Goal: Task Accomplishment & Management: Use online tool/utility

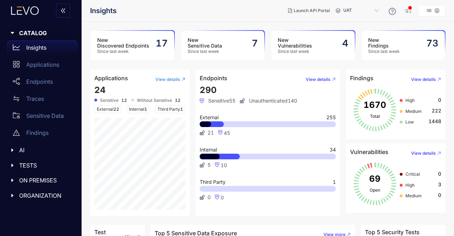
click at [169, 83] on button "View details" at bounding box center [168, 79] width 36 height 11
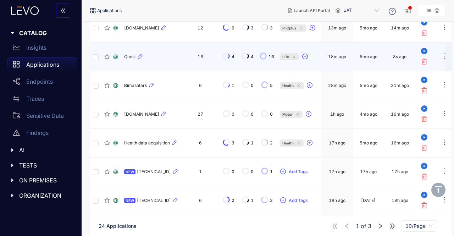
scroll to position [142, 0]
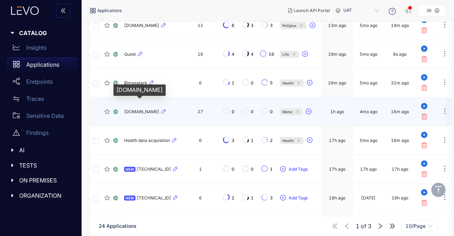
click at [148, 113] on span "[DOMAIN_NAME]" at bounding box center [141, 111] width 35 height 5
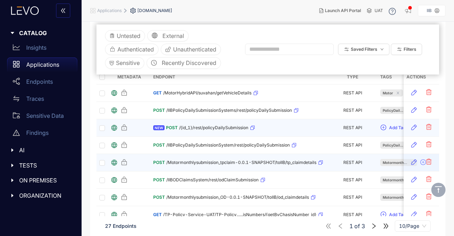
scroll to position [106, 0]
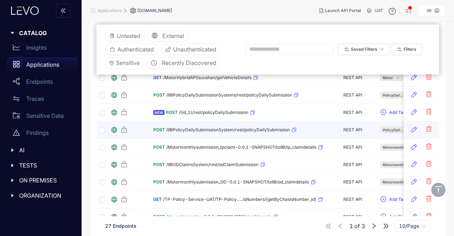
click at [202, 128] on span "/IIBPolicyDailySubmissionSystem/rest/policyDailySubmission" at bounding box center [228, 129] width 124 height 5
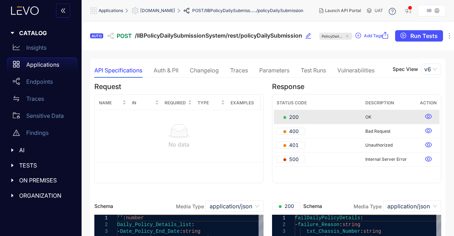
click at [161, 71] on div "Auth & PII" at bounding box center [166, 70] width 25 height 6
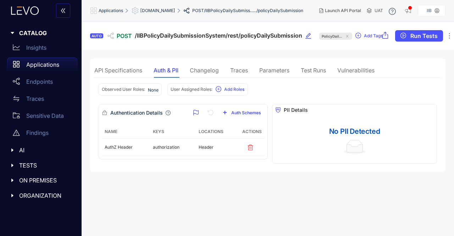
click at [241, 70] on div "Traces" at bounding box center [239, 70] width 18 height 6
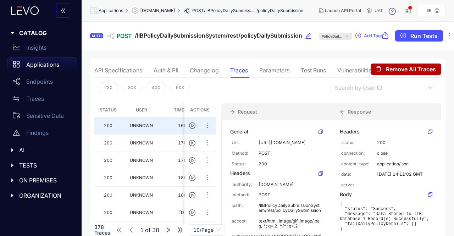
click at [282, 56] on section "AUTO POST /IIBPolicyDailySubmissionSystem/rest/policyDailySubmission PolicyDail…" at bounding box center [268, 167] width 373 height 290
click at [32, 50] on p "Insights" at bounding box center [36, 47] width 20 height 6
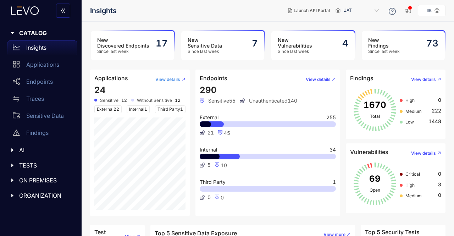
click at [171, 77] on span "View details" at bounding box center [167, 79] width 25 height 5
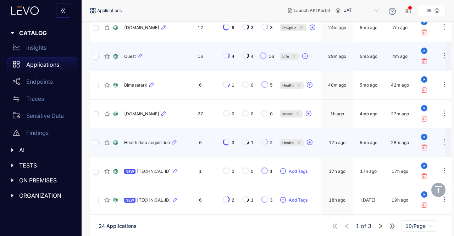
scroll to position [142, 0]
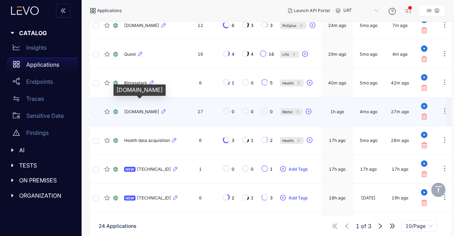
click at [146, 111] on span "[DOMAIN_NAME]" at bounding box center [141, 111] width 35 height 5
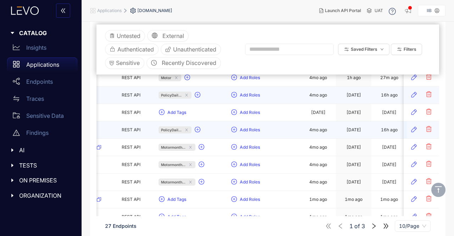
scroll to position [0, 225]
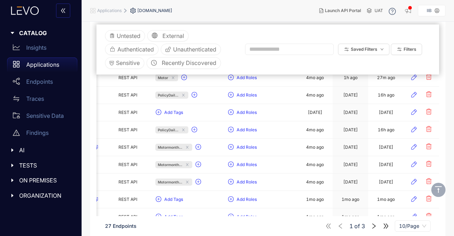
click at [273, 21] on section "Untested External Authenticated Unauthenticated Sensitive Recently Discovered S…" at bounding box center [268, 124] width 343 height 239
click at [38, 65] on p "Applications" at bounding box center [42, 64] width 33 height 6
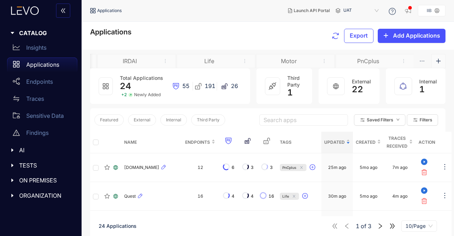
click at [286, 58] on div "Motor" at bounding box center [288, 61] width 53 height 6
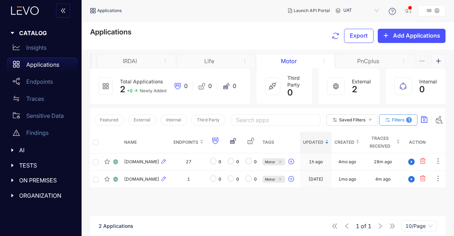
click at [396, 120] on span "Filters" at bounding box center [398, 119] width 13 height 5
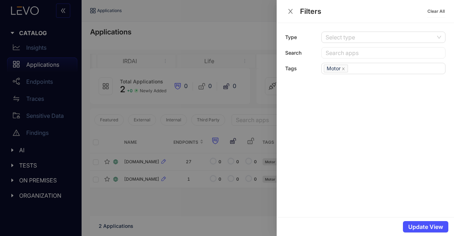
click at [290, 11] on icon "close" at bounding box center [290, 11] width 6 height 6
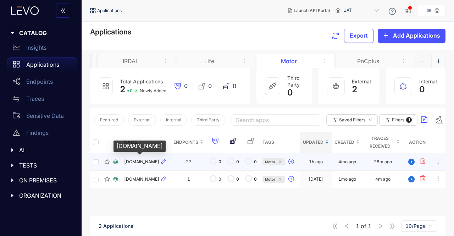
click at [136, 164] on span "[DOMAIN_NAME]" at bounding box center [141, 161] width 35 height 5
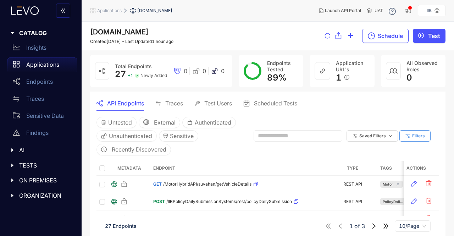
click at [415, 138] on button "Filters" at bounding box center [415, 135] width 31 height 11
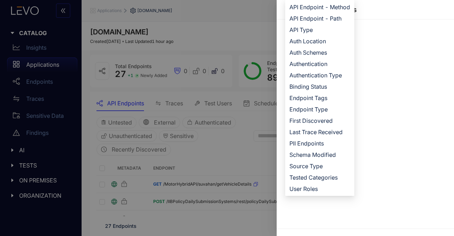
click at [247, 20] on div at bounding box center [227, 118] width 454 height 236
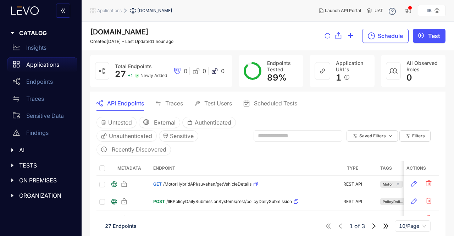
click at [44, 62] on p "Applications" at bounding box center [42, 64] width 33 height 6
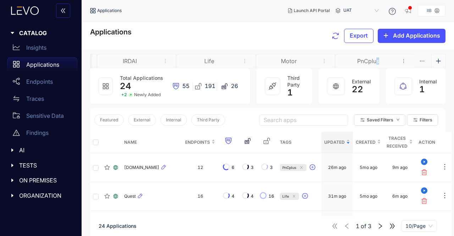
drag, startPoint x: 374, startPoint y: 60, endPoint x: 398, endPoint y: 63, distance: 24.3
click at [398, 63] on div "PnCplus" at bounding box center [375, 61] width 79 height 14
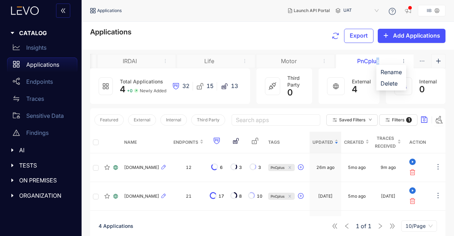
click at [405, 62] on span "remove" at bounding box center [404, 61] width 8 height 6
click at [289, 29] on div "Applications Export Add Applications" at bounding box center [268, 35] width 356 height 15
click at [125, 61] on div "IRDAI" at bounding box center [129, 61] width 53 height 6
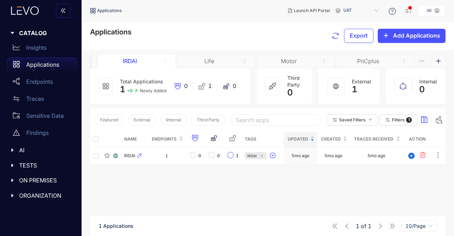
click at [289, 58] on div "Motor" at bounding box center [288, 61] width 53 height 6
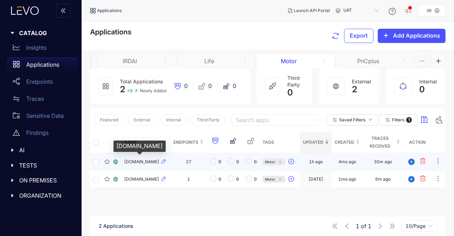
click at [138, 164] on span "[DOMAIN_NAME]" at bounding box center [141, 161] width 35 height 5
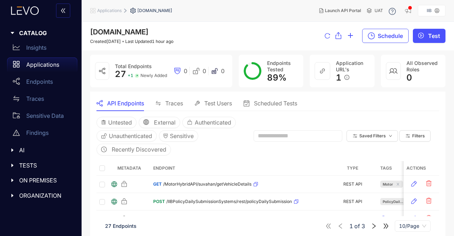
click at [328, 105] on div "API Endpoints Traces Test Users Scheduled Tests" at bounding box center [268, 103] width 343 height 15
click at [270, 77] on span "89 %" at bounding box center [277, 77] width 20 height 10
click at [138, 34] on span "[DOMAIN_NAME]" at bounding box center [119, 32] width 59 height 9
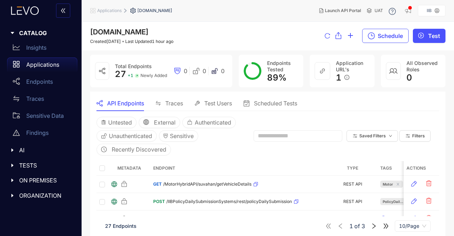
click at [176, 102] on span "Traces" at bounding box center [174, 103] width 18 height 6
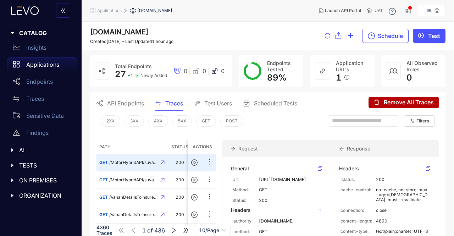
click at [273, 122] on div "2XX 3XX 4XX 5XX GET POST Filters" at bounding box center [268, 122] width 343 height 23
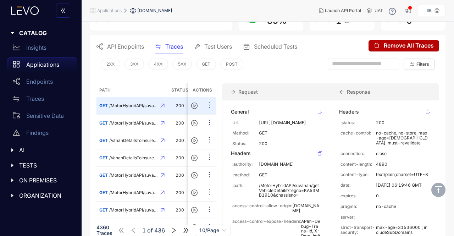
scroll to position [71, 0]
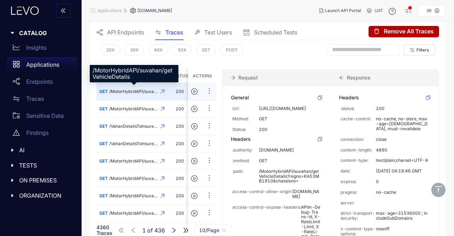
click at [141, 92] on span "/MotorHybridAPI/suvahan/getVehicleDetails" at bounding box center [133, 91] width 49 height 5
click at [126, 76] on div "/MotorHybridAPI/suvahan/getVehicleDetails" at bounding box center [134, 73] width 89 height 17
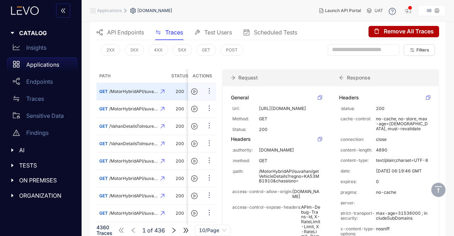
click at [160, 89] on div "GET /MotorHybridAPI/suvahan/getVehicleDetails" at bounding box center [131, 91] width 65 height 5
click at [162, 90] on icon at bounding box center [163, 92] width 4 height 4
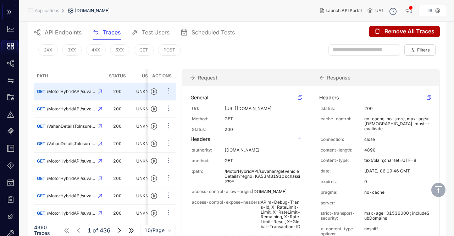
click at [71, 34] on span "API Endpoints" at bounding box center [63, 32] width 37 height 6
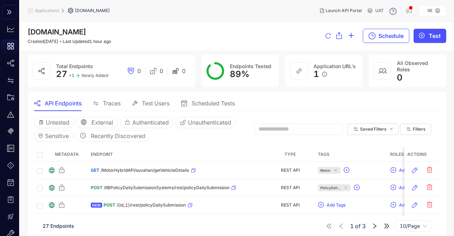
click at [261, 95] on section "API Endpoints Traces Test Users Scheduled Tests Untested External Authenticated…" at bounding box center [237, 228] width 419 height 273
click at [316, 77] on span "1" at bounding box center [317, 74] width 6 height 10
click at [98, 101] on icon "swap" at bounding box center [96, 103] width 6 height 6
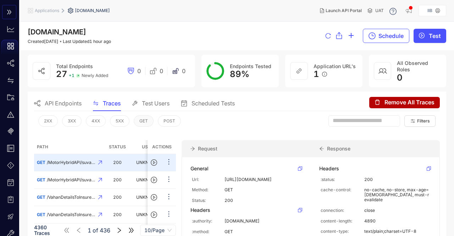
click at [137, 118] on button "GET" at bounding box center [144, 120] width 20 height 11
click at [239, 130] on div "2XX 3XX 4XX 5XX GET POST Filters 1 Clear All" at bounding box center [237, 123] width 406 height 24
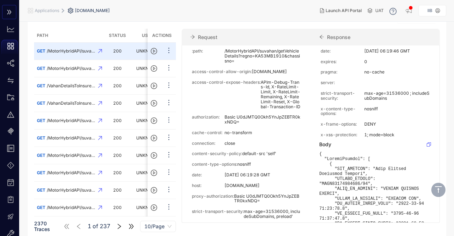
scroll to position [76, 0]
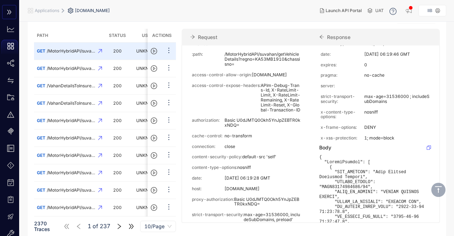
click at [447, 27] on main "motordataacquisitionapi.iib.gov.in Created 4 months ago Last Updated 1 hour ago…" at bounding box center [237, 72] width 436 height 327
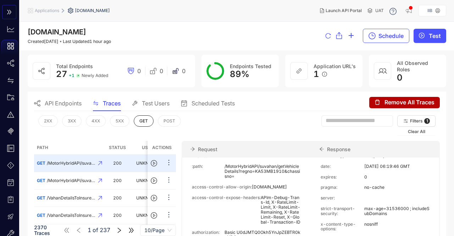
click at [61, 72] on span "27" at bounding box center [61, 74] width 11 height 10
click at [72, 32] on span "[DOMAIN_NAME]" at bounding box center [57, 32] width 59 height 9
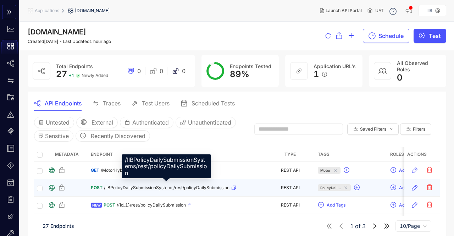
click at [109, 185] on span "/IIBPolicyDailySubmissionSystems/rest/policyDailySubmission" at bounding box center [167, 187] width 126 height 5
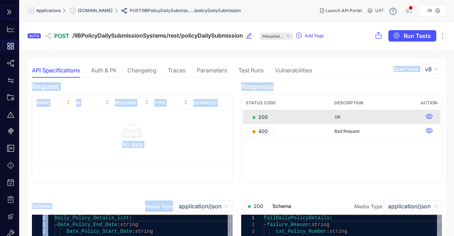
drag, startPoint x: 453, startPoint y: 51, endPoint x: 444, endPoint y: 90, distance: 39.3
click at [204, 166] on div "Name In Required Type Examples No data" at bounding box center [132, 138] width 201 height 89
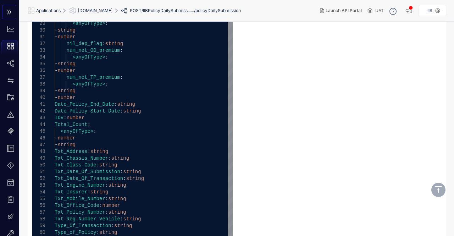
scroll to position [409, 0]
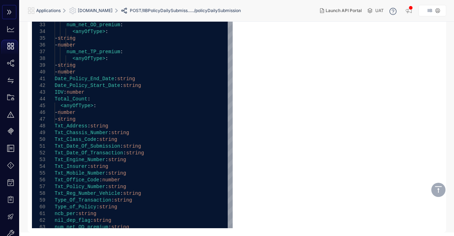
click at [46, 12] on span "Applications" at bounding box center [48, 10] width 24 height 5
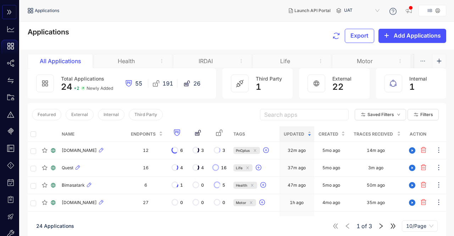
click at [203, 59] on div "IRDAI" at bounding box center [205, 61] width 53 height 6
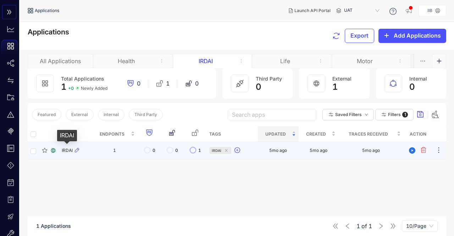
click at [64, 148] on span "IRDAI" at bounding box center [67, 150] width 11 height 5
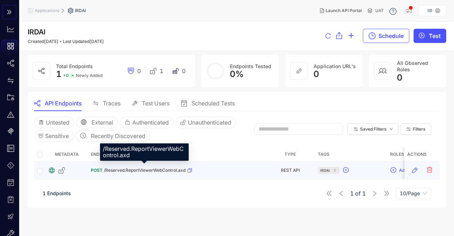
click at [145, 168] on span "/Reserved.ReportViewerWebControl.axd" at bounding box center [145, 170] width 82 height 5
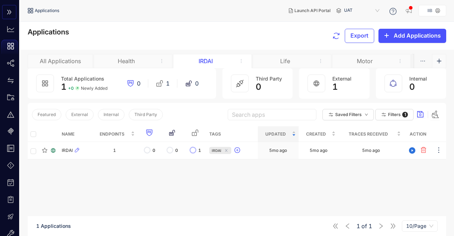
click at [280, 58] on div "Life" at bounding box center [285, 61] width 53 height 6
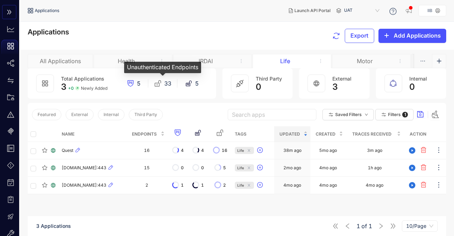
click at [160, 86] on icon at bounding box center [157, 83] width 7 height 7
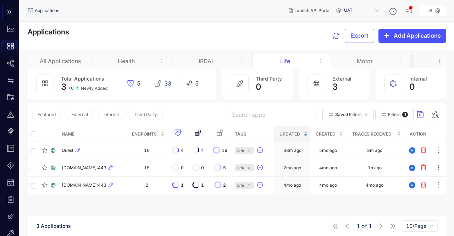
click at [362, 62] on div "Motor" at bounding box center [364, 61] width 53 height 6
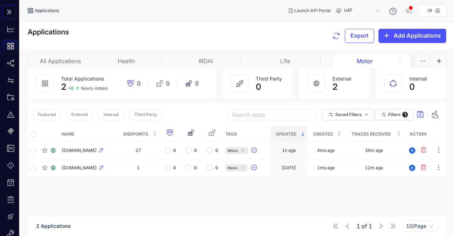
click at [287, 61] on div "Life" at bounding box center [285, 61] width 53 height 6
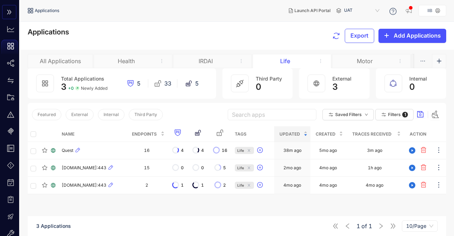
click at [129, 60] on div "Health" at bounding box center [126, 61] width 53 height 6
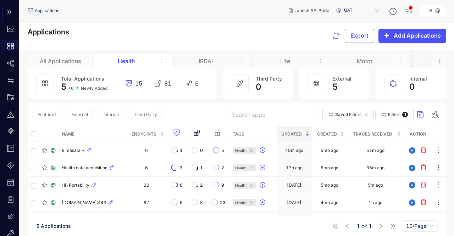
click at [202, 63] on div "IRDAI" at bounding box center [205, 61] width 53 height 6
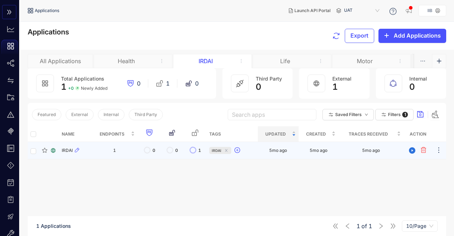
click at [214, 146] on div "IRDAI" at bounding box center [226, 150] width 34 height 11
click at [201, 149] on span "1" at bounding box center [199, 150] width 3 height 5
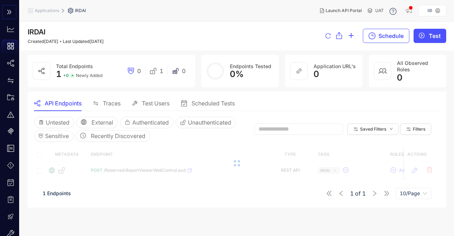
click at [201, 149] on div at bounding box center [237, 163] width 406 height 32
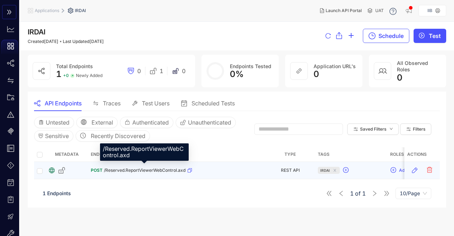
click at [169, 169] on span "/Reserved.ReportViewerWebControl.axd" at bounding box center [145, 170] width 82 height 5
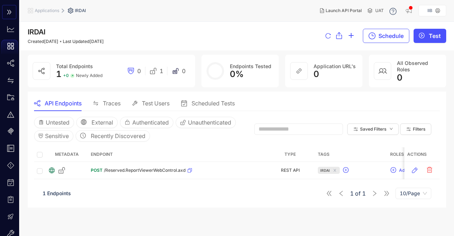
click at [9, 12] on icon "double-right" at bounding box center [9, 12] width 4 height 5
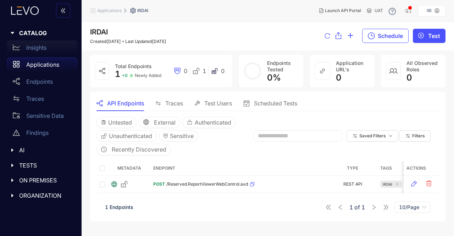
click at [40, 49] on p "Insights" at bounding box center [36, 47] width 20 height 6
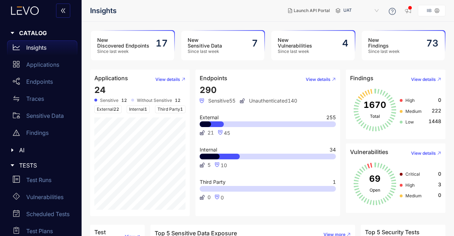
click at [300, 45] on h3 "New Vulnerabilities" at bounding box center [295, 42] width 34 height 11
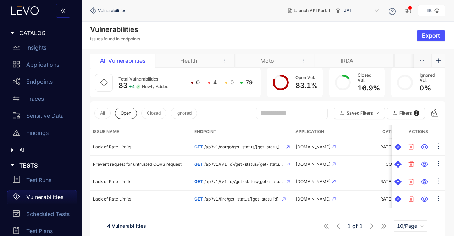
click at [274, 57] on div "Motor" at bounding box center [268, 60] width 53 height 6
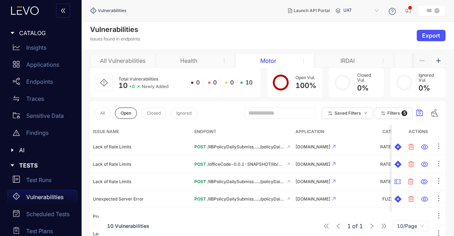
click at [201, 56] on div "Health" at bounding box center [195, 61] width 79 height 14
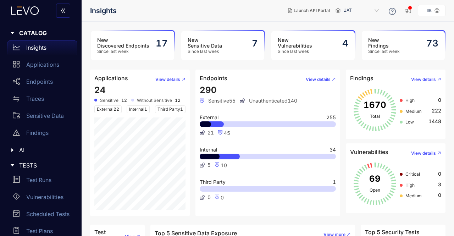
click at [204, 40] on h3 "New Sensitive Data" at bounding box center [205, 42] width 34 height 11
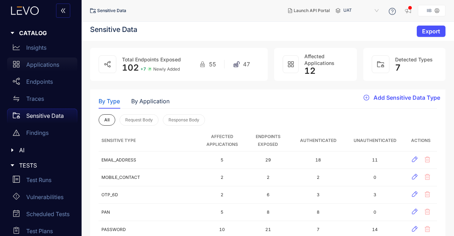
click at [43, 66] on p "Applications" at bounding box center [42, 64] width 33 height 6
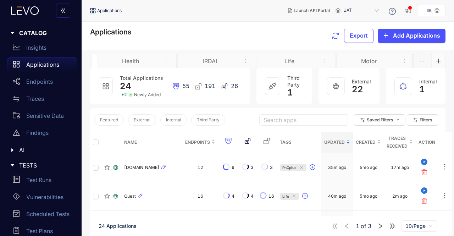
click at [406, 59] on div "Motor" at bounding box center [375, 61] width 79 height 14
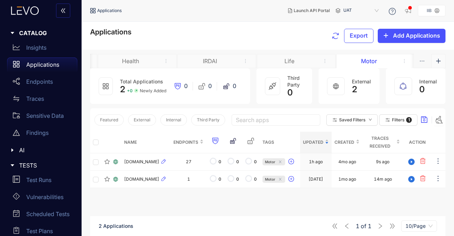
click at [376, 58] on div "Motor" at bounding box center [368, 61] width 53 height 6
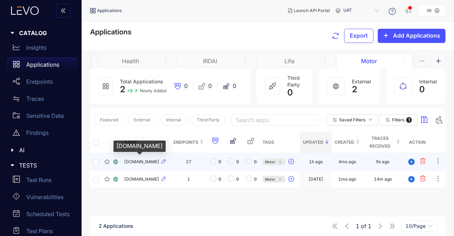
click at [159, 164] on span "[DOMAIN_NAME]" at bounding box center [141, 161] width 35 height 5
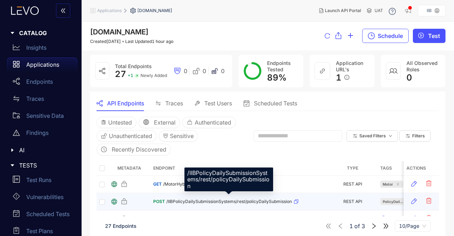
click at [181, 200] on span "/IIBPolicyDailySubmissionSystems/rest/policyDailySubmission" at bounding box center [229, 201] width 126 height 5
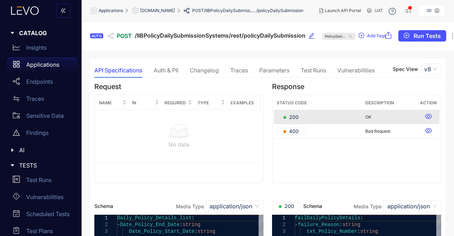
click at [312, 73] on div "Test Runs" at bounding box center [313, 70] width 25 height 6
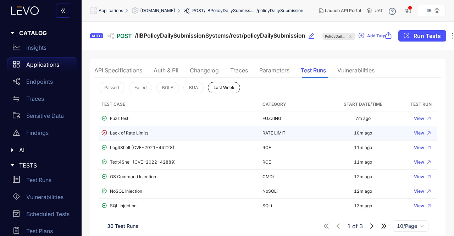
click at [132, 135] on div "Lack of Rate Limits" at bounding box center [179, 133] width 155 height 7
click at [418, 131] on span "View" at bounding box center [419, 133] width 10 height 5
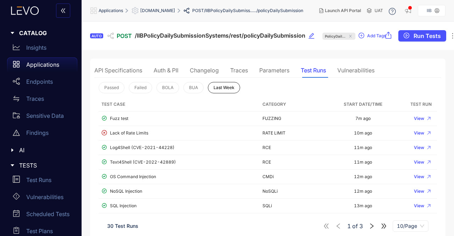
click at [274, 68] on div "Parameters" at bounding box center [274, 70] width 30 height 6
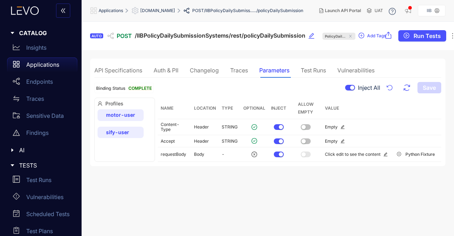
click at [307, 68] on div "Test Runs" at bounding box center [313, 70] width 25 height 6
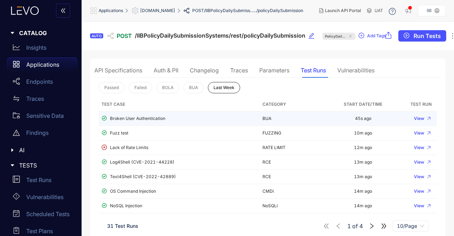
click at [131, 118] on div "Broken User Authentication" at bounding box center [179, 118] width 155 height 7
click at [424, 114] on button "View" at bounding box center [423, 118] width 24 height 9
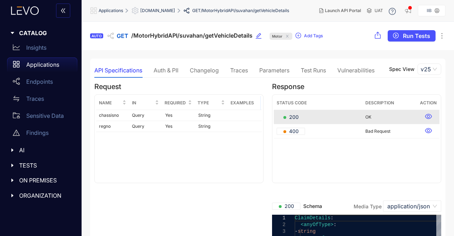
click at [175, 196] on div "Request Name In Required Type Examples chassisno Query Yes String regno Query Y…" at bounding box center [178, 140] width 169 height 114
click at [173, 73] on div "Auth & PII" at bounding box center [166, 70] width 25 height 6
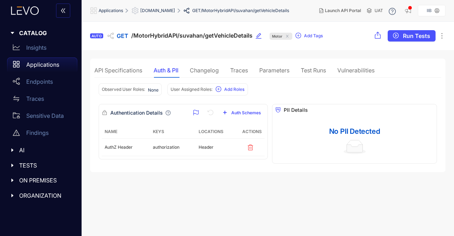
click at [205, 67] on div "Changelog" at bounding box center [204, 70] width 29 height 6
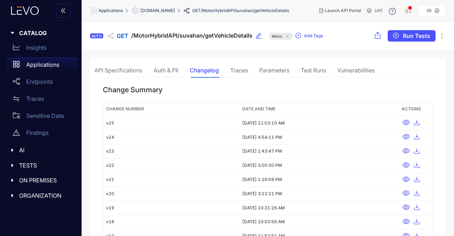
type textarea "* *** *"
type textarea "**********"
click at [236, 67] on div "Traces" at bounding box center [239, 70] width 18 height 6
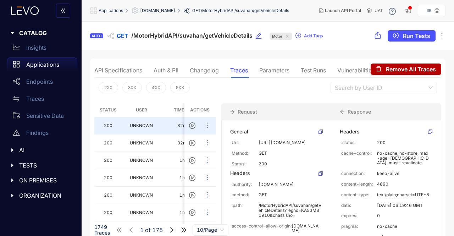
click at [277, 67] on div "Parameters" at bounding box center [274, 70] width 30 height 6
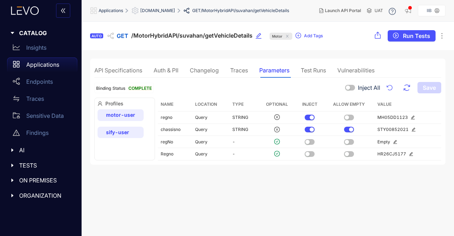
click at [311, 69] on div "Test Runs" at bounding box center [313, 70] width 25 height 6
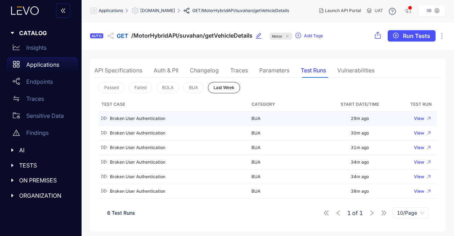
click at [133, 118] on div "Broken User Authentication" at bounding box center [174, 118] width 144 height 7
click at [423, 115] on button "View" at bounding box center [423, 118] width 24 height 9
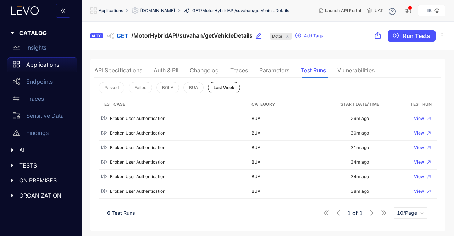
click at [114, 69] on div "API Specifications" at bounding box center [118, 70] width 48 height 6
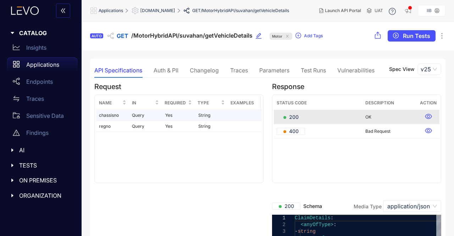
click at [147, 116] on td "Query" at bounding box center [145, 115] width 33 height 11
click at [166, 164] on div "Name In Required Type Examples chassisno Query Yes String regno Query Yes String" at bounding box center [178, 138] width 169 height 89
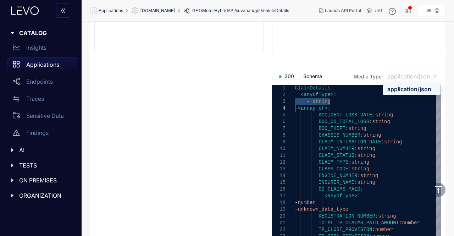
click at [430, 75] on span "application/json" at bounding box center [413, 76] width 50 height 11
click at [419, 84] on div "application/json" at bounding box center [411, 88] width 57 height 11
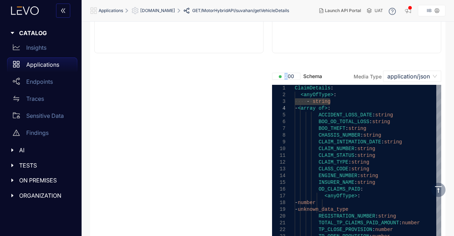
drag, startPoint x: 283, startPoint y: 80, endPoint x: 286, endPoint y: 68, distance: 11.8
click at [272, 78] on div "200" at bounding box center [286, 76] width 28 height 7
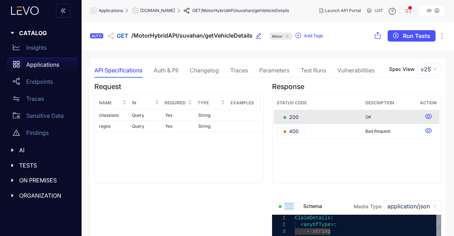
click at [62, 7] on button "button" at bounding box center [63, 11] width 14 height 14
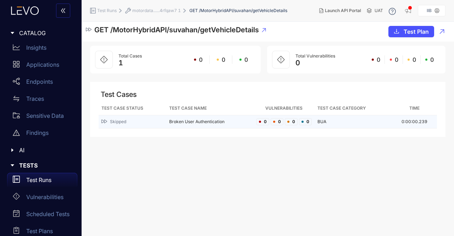
click at [192, 119] on td "Broken User Authentication" at bounding box center [209, 121] width 87 height 13
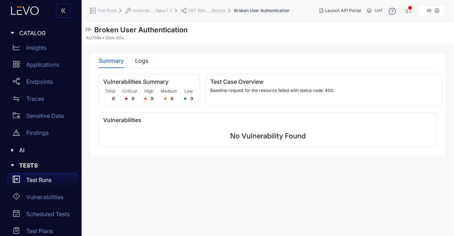
click at [235, 137] on span "No Vulnerability Found" at bounding box center [268, 136] width 76 height 8
click at [136, 96] on div "Critical 0" at bounding box center [129, 95] width 19 height 14
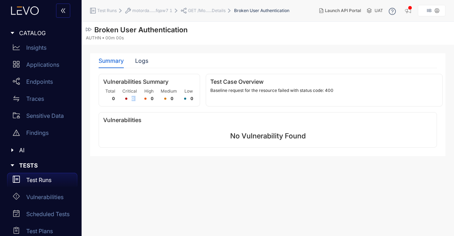
click at [136, 96] on div "Critical 0" at bounding box center [129, 95] width 19 height 14
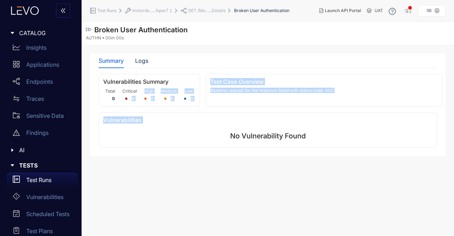
drag, startPoint x: 136, startPoint y: 96, endPoint x: 134, endPoint y: 119, distance: 23.1
click at [134, 119] on div "Vulnerabilities Summary Total 0 Critical 0 High 0 Medium 0 Low 0 Test Case Over…" at bounding box center [268, 110] width 339 height 73
click at [134, 119] on h3 "Vulnerabilities" at bounding box center [267, 120] width 329 height 6
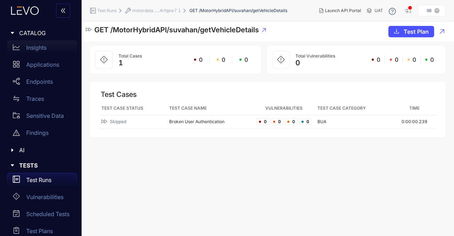
click at [46, 50] on p "Insights" at bounding box center [36, 47] width 20 height 6
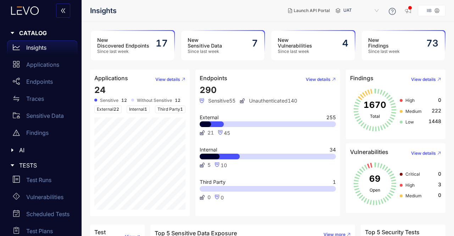
click at [215, 101] on span "Sensitive 55" at bounding box center [218, 101] width 36 height 6
click at [45, 78] on div "Endpoints" at bounding box center [42, 82] width 70 height 14
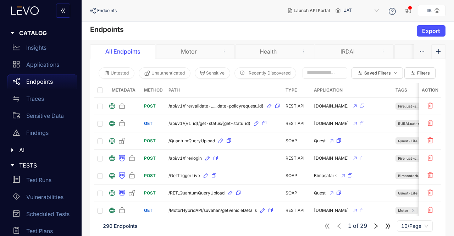
click at [203, 51] on div "Motor" at bounding box center [188, 51] width 53 height 6
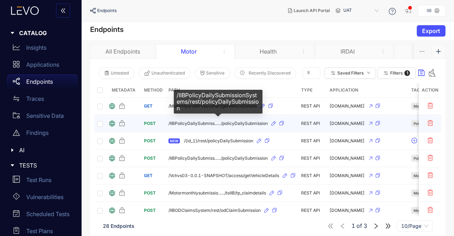
click at [213, 122] on span "/IIBPolicyDailySubmiss....../policyDailySubmission" at bounding box center [218, 123] width 99 height 5
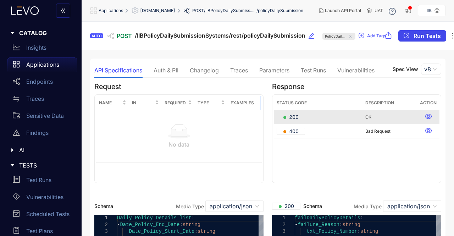
click at [416, 31] on button "Run Tests" at bounding box center [423, 35] width 48 height 11
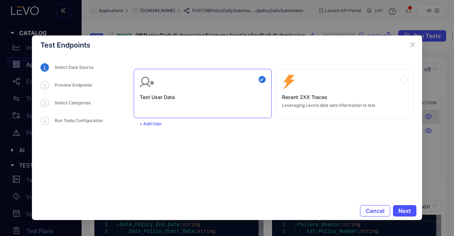
click at [338, 76] on div "Zero Config Recent 2XX Traces Leveraging Levo’s data sets information to test" at bounding box center [345, 91] width 126 height 33
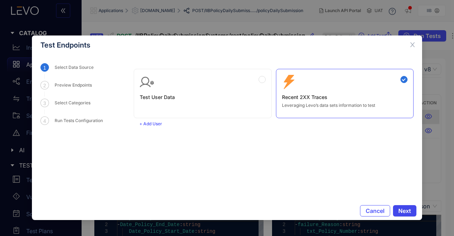
click at [407, 212] on span "Next" at bounding box center [405, 211] width 13 height 6
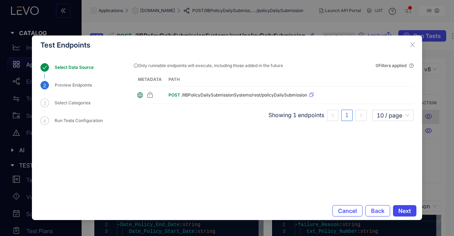
click at [407, 212] on span "Next" at bounding box center [405, 211] width 13 height 6
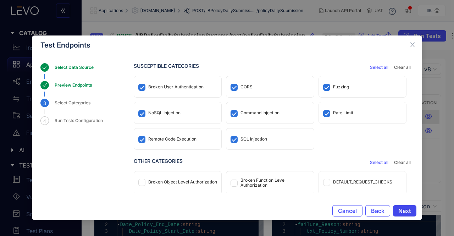
click at [402, 206] on button "Next" at bounding box center [404, 210] width 23 height 11
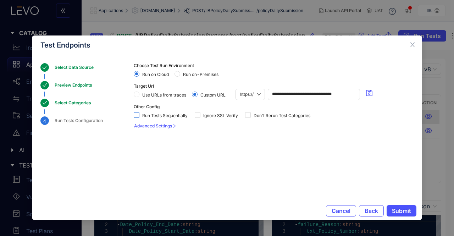
click at [139, 114] on span at bounding box center [137, 115] width 6 height 6
click at [398, 211] on span "Submit" at bounding box center [401, 211] width 19 height 6
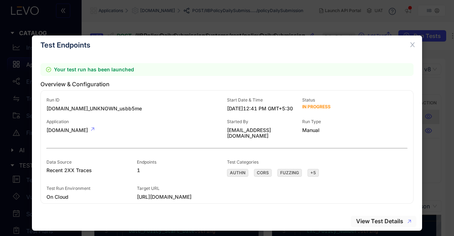
click at [395, 221] on span "View Test Details" at bounding box center [379, 221] width 47 height 6
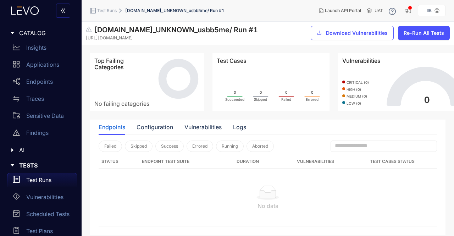
click at [289, 76] on icon "0 Succeeded 0 Skipped 0 Failed 0 Errored" at bounding box center [277, 83] width 121 height 39
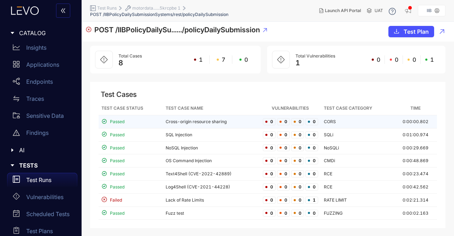
click at [186, 121] on td "Cross-origin resource sharing" at bounding box center [211, 121] width 97 height 13
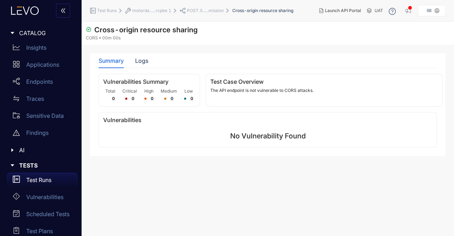
drag, startPoint x: 231, startPoint y: 137, endPoint x: 173, endPoint y: 84, distance: 78.9
click at [175, 86] on div "Vulnerabilities Summary Total 0 Critical 0 High 0 Medium 0 Low 0 Test Case Over…" at bounding box center [268, 110] width 339 height 73
click at [140, 56] on div "Logs" at bounding box center [141, 60] width 13 height 15
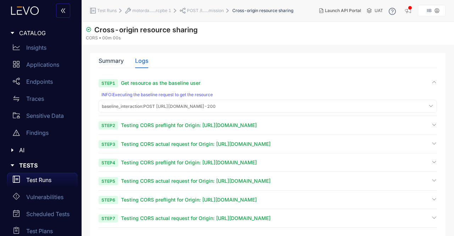
click at [142, 83] on span "Get resource as the baseline user" at bounding box center [161, 83] width 80 height 6
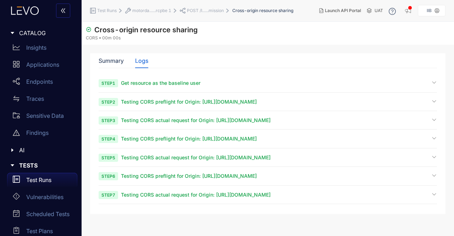
click at [142, 96] on section "Step 1 Get resource as the baseline user Step 2 Testing CORS preflight for Orig…" at bounding box center [268, 142] width 339 height 125
click at [141, 99] on span "Testing CORS preflight for Origin: https://example.com" at bounding box center [189, 102] width 136 height 6
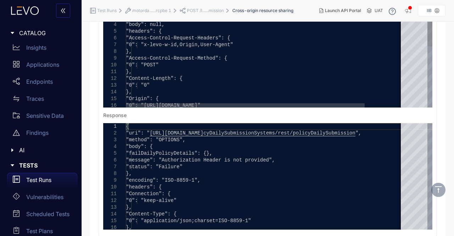
scroll to position [156, 0]
click at [210, 84] on div ""0": "0"" at bounding box center [287, 85] width 322 height 7
type textarea "* *"
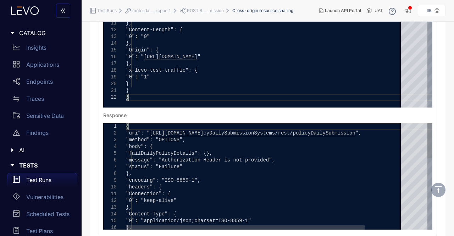
scroll to position [0, 0]
click at [222, 184] on div ""headers": {" at bounding box center [287, 187] width 322 height 7
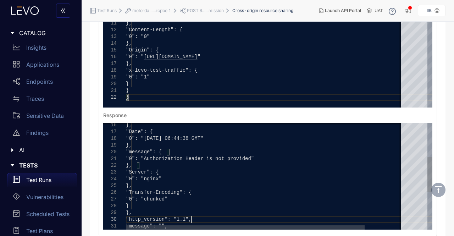
type textarea "**********"
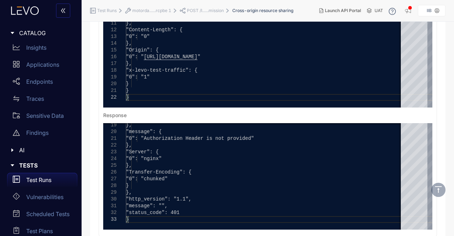
click at [437, 137] on div "Summary Logs Vulnerabilities Summary Total 0 Critical 0 High 0 Medium 0 Low 0 T…" at bounding box center [268, 132] width 356 height 470
click at [454, 146] on section "Cross-origin resource sharing CORS 00m 00s Summary Logs Vulnerabilities Summary…" at bounding box center [268, 116] width 373 height 502
click at [444, 71] on div "Summary Logs Vulnerabilities Summary Total 0 Critical 0 High 0 Medium 0 Low 0 T…" at bounding box center [268, 132] width 356 height 470
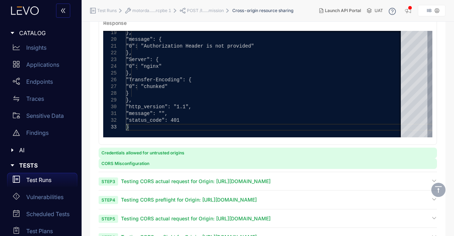
scroll to position [287, 0]
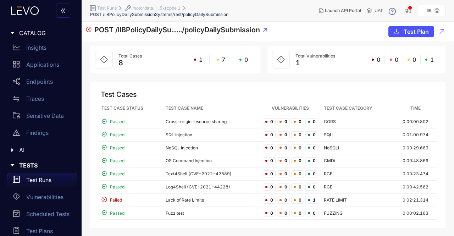
click at [309, 31] on div "POST /IIBPolicyDailySu....../policyDailySubmission Test Plan" at bounding box center [268, 32] width 373 height 20
click at [298, 62] on span "1" at bounding box center [298, 63] width 5 height 9
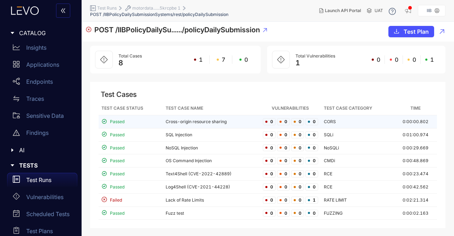
click at [113, 120] on span "Passed" at bounding box center [117, 121] width 15 height 5
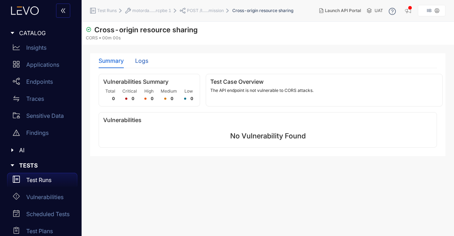
click at [141, 61] on div "Logs" at bounding box center [141, 60] width 13 height 6
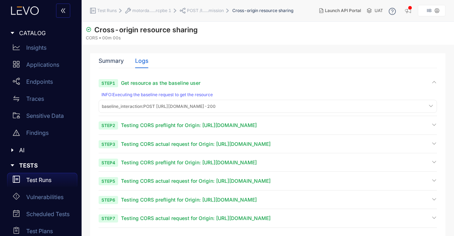
click at [138, 94] on div "INFO : Executing the baseline request to get the resource" at bounding box center [269, 94] width 334 height 5
click at [143, 123] on span "Testing CORS preflight for Origin: https://example.com" at bounding box center [189, 125] width 136 height 6
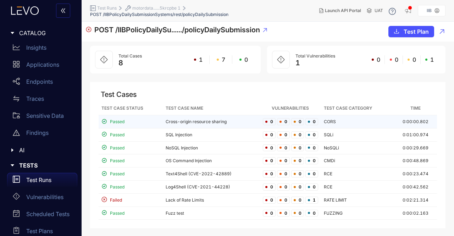
click at [179, 121] on td "Cross-origin resource sharing" at bounding box center [211, 121] width 97 height 13
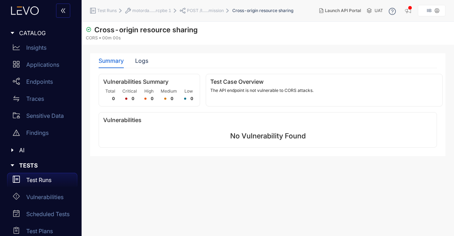
click at [256, 97] on div "Test Case Overview The API endpoint is not vulnerable to CORS attacks." at bounding box center [324, 90] width 237 height 33
click at [249, 83] on h3 "Test Case Overview" at bounding box center [324, 81] width 228 height 6
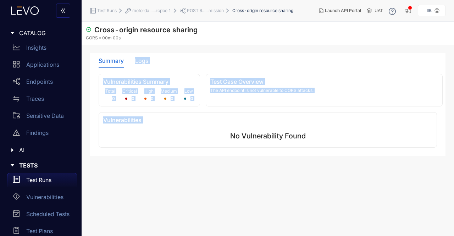
drag, startPoint x: 219, startPoint y: 131, endPoint x: 136, endPoint y: 59, distance: 109.4
click at [136, 59] on div "Summary Logs Vulnerabilities Summary Total 0 Critical 0 High 0 Medium 0 Low 0 T…" at bounding box center [268, 100] width 339 height 94
click at [136, 59] on div "Logs" at bounding box center [141, 60] width 13 height 6
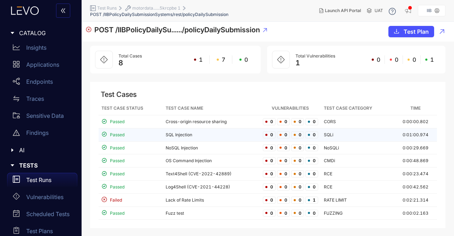
click at [182, 138] on td "SQL Injection" at bounding box center [211, 134] width 97 height 13
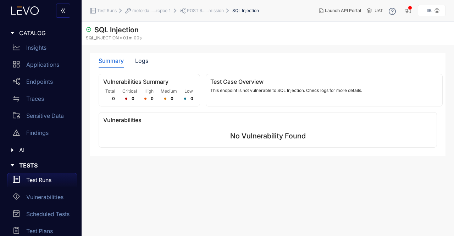
click at [217, 77] on div "Test Case Overview This endpoint is not vulnerable to SQL Injection. Check logs…" at bounding box center [324, 90] width 237 height 33
click at [146, 63] on div "Logs" at bounding box center [141, 60] width 13 height 6
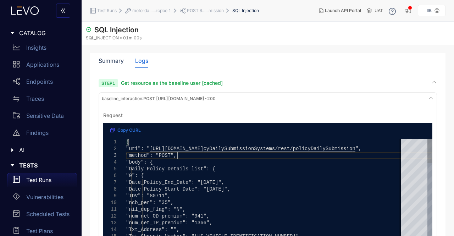
click at [186, 153] on div ""method": "POST"," at bounding box center [287, 155] width 322 height 7
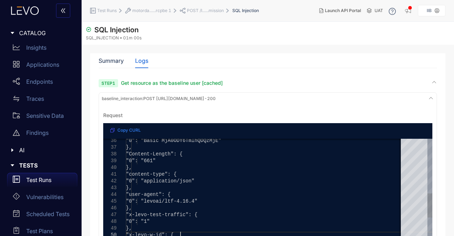
type textarea "**********"
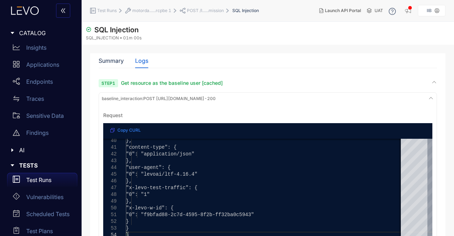
click at [290, 86] on div "Step 1 Get resource as the baseline user [cached]" at bounding box center [268, 83] width 339 height 7
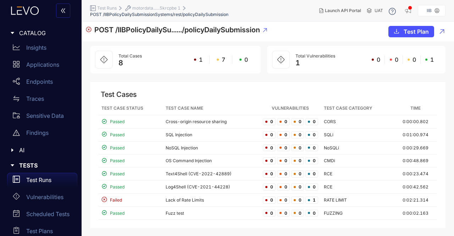
click at [26, 14] on icon at bounding box center [26, 11] width 7 height 8
click at [65, 13] on icon "double-left" at bounding box center [63, 11] width 6 height 6
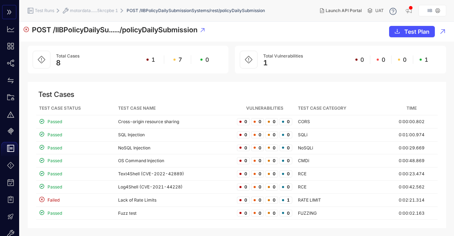
click at [8, 12] on icon "double-right" at bounding box center [9, 12] width 6 height 6
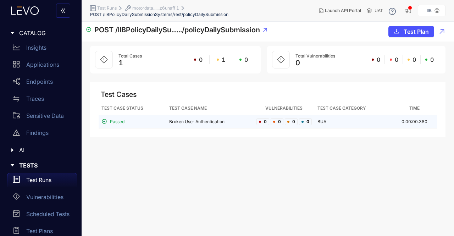
click at [208, 119] on td "Broken User Authentication" at bounding box center [209, 121] width 87 height 13
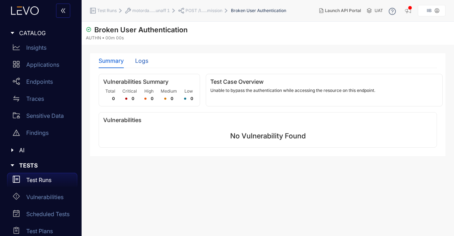
click at [143, 61] on div "Logs" at bounding box center [141, 60] width 13 height 6
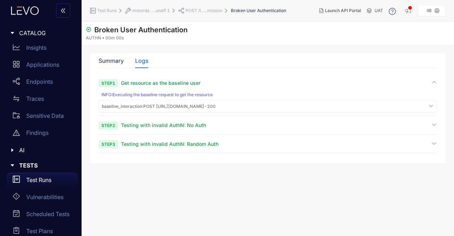
click at [144, 84] on span "Get resource as the baseline user" at bounding box center [161, 83] width 80 height 6
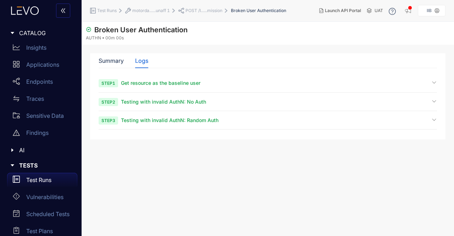
click at [144, 84] on span "Get resource as the baseline user" at bounding box center [161, 83] width 80 height 6
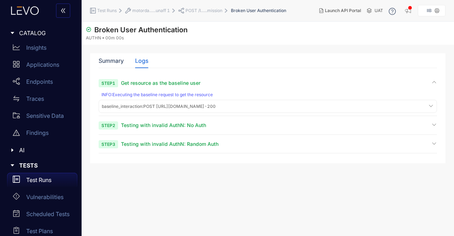
click at [139, 121] on section "Step 1 Get resource as the baseline user INFO : Executing the baseline request …" at bounding box center [268, 117] width 339 height 74
click at [145, 122] on span "Testing with invalid AuthN: No Auth" at bounding box center [163, 125] width 85 height 6
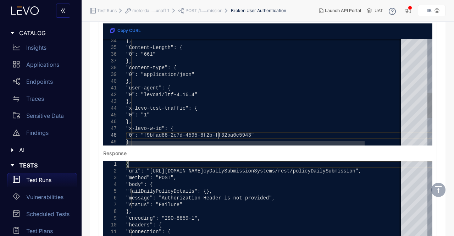
type textarea "*"
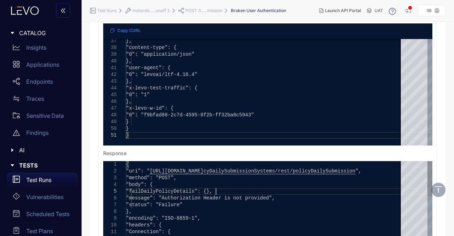
click at [221, 191] on div ""failDailyPolicyDetails": {}," at bounding box center [287, 191] width 322 height 7
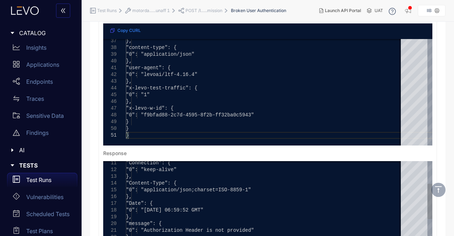
type textarea "**********"
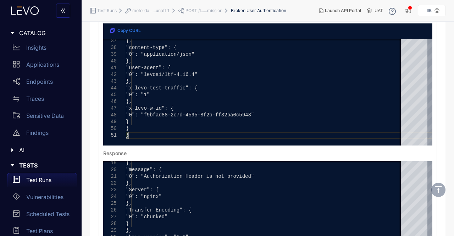
click at [446, 59] on section "Broken User Authentication AUTHN 00m 00s Summary Logs Vulnerabilities Summary T…" at bounding box center [268, 100] width 373 height 440
click at [55, 63] on p "Applications" at bounding box center [42, 64] width 33 height 6
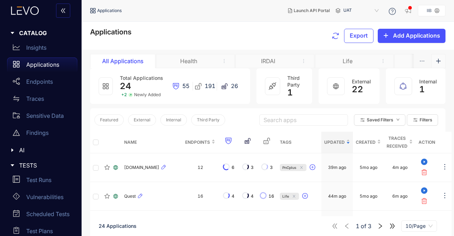
click at [251, 61] on div "IRDAI" at bounding box center [268, 61] width 53 height 6
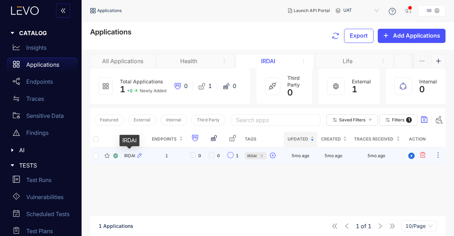
click at [130, 156] on span "IRDAI" at bounding box center [129, 155] width 11 height 5
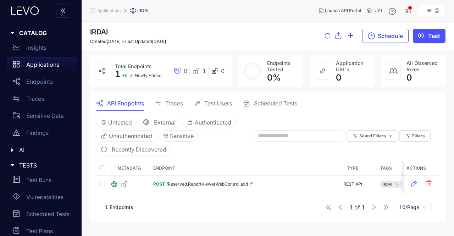
click at [173, 100] on span "Traces" at bounding box center [174, 103] width 18 height 6
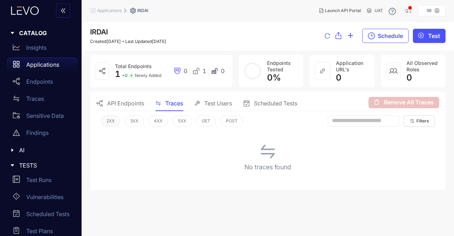
click at [110, 119] on span "2XX" at bounding box center [110, 121] width 8 height 5
click at [135, 123] on span "3XX" at bounding box center [134, 121] width 8 height 5
click at [161, 123] on span "4XX" at bounding box center [158, 121] width 9 height 5
click at [181, 122] on span "5XX" at bounding box center [183, 121] width 8 height 5
click at [203, 122] on span "GET" at bounding box center [206, 121] width 9 height 5
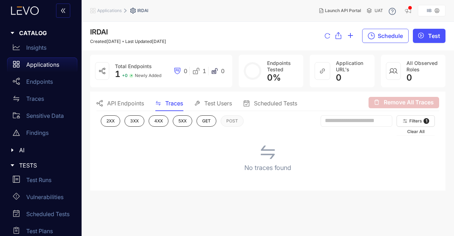
click at [236, 120] on span "POST" at bounding box center [232, 121] width 12 height 5
click at [223, 100] on span "Test Users" at bounding box center [218, 103] width 28 height 6
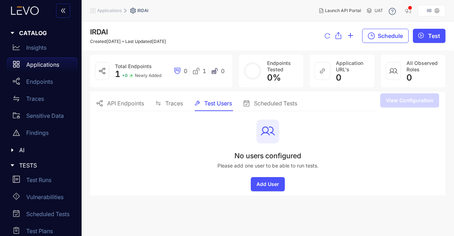
click at [135, 103] on span "API Endpoints" at bounding box center [125, 103] width 37 height 6
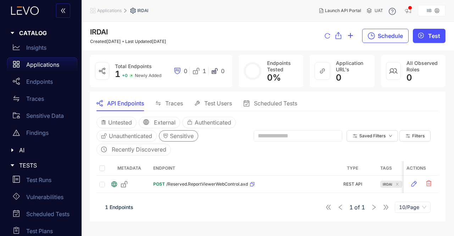
click at [177, 133] on span "Sensitive" at bounding box center [182, 136] width 24 height 6
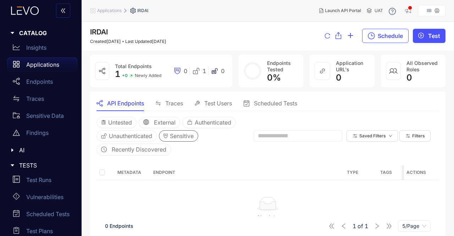
click at [161, 175] on th "Endpoint" at bounding box center [238, 172] width 177 height 15
click at [42, 48] on p "Insights" at bounding box center [36, 47] width 20 height 6
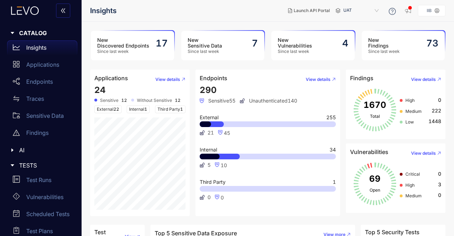
click at [140, 110] on span "Internal 1" at bounding box center [138, 109] width 23 height 8
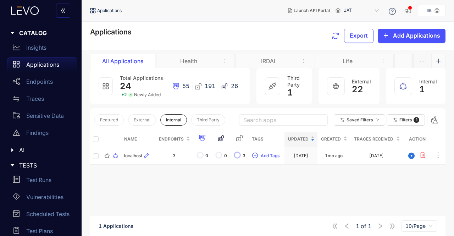
click at [137, 78] on span "Total Applications" at bounding box center [141, 78] width 43 height 6
click at [128, 85] on span "24" at bounding box center [125, 86] width 11 height 10
drag, startPoint x: 143, startPoint y: 78, endPoint x: 285, endPoint y: 90, distance: 143.2
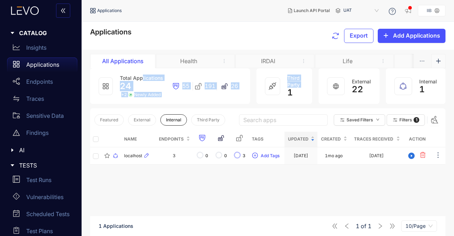
click at [285, 90] on div "Total Applications 24 + 2 Newly Added 55 191 26 Third Party 1 External 22 Inter…" at bounding box center [268, 88] width 356 height 40
click at [296, 109] on div "Featured External Internal Third Party Search apps Saved Filters Filters 1" at bounding box center [268, 119] width 356 height 23
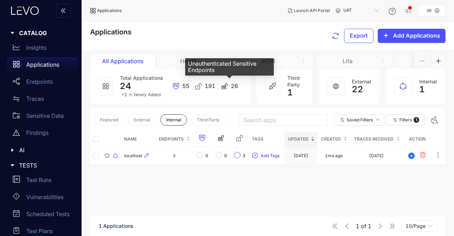
click at [232, 86] on span "26" at bounding box center [234, 86] width 7 height 6
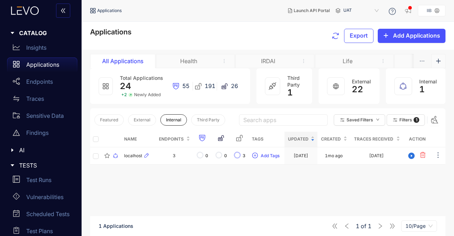
click at [399, 61] on div "Motor" at bounding box center [434, 61] width 79 height 14
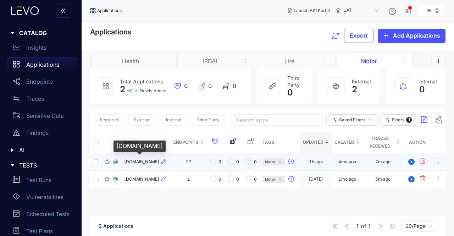
click at [159, 164] on span "[DOMAIN_NAME]" at bounding box center [141, 161] width 35 height 5
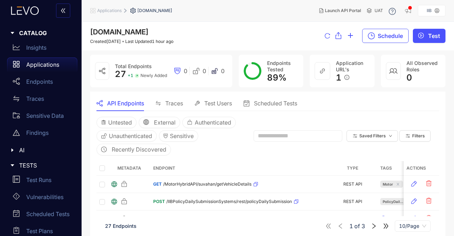
click at [323, 100] on div "API Endpoints Traces Test Users Scheduled Tests" at bounding box center [268, 103] width 343 height 15
click at [175, 105] on span "Traces" at bounding box center [174, 103] width 18 height 6
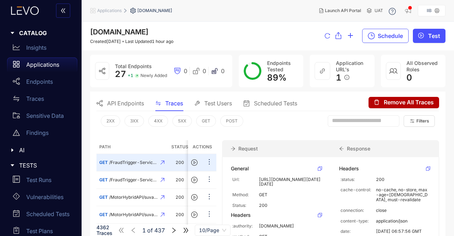
click at [165, 130] on div "2XX 3XX 4XX 5XX GET POST" at bounding box center [172, 124] width 143 height 19
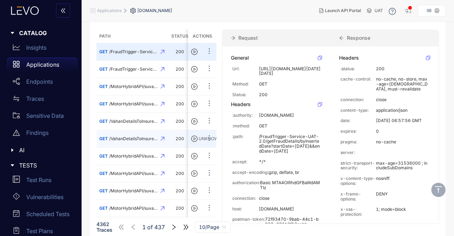
scroll to position [111, 0]
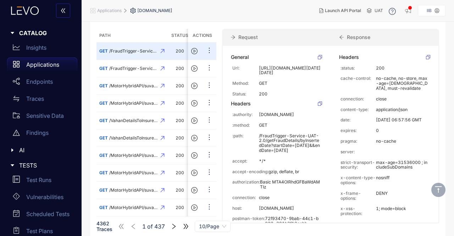
click at [331, 138] on div "Headers :status: 200 cache-control: no-cache, no-store, max-age=0, must-revalid…" at bounding box center [385, 164] width 108 height 236
drag, startPoint x: 437, startPoint y: 116, endPoint x: 435, endPoint y: 172, distance: 56.1
click at [435, 172] on div "Headers :status: 200 cache-control: no-cache, no-store, max-age=0, must-revalid…" at bounding box center [385, 164] width 108 height 236
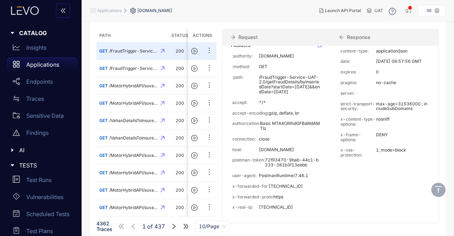
scroll to position [0, 0]
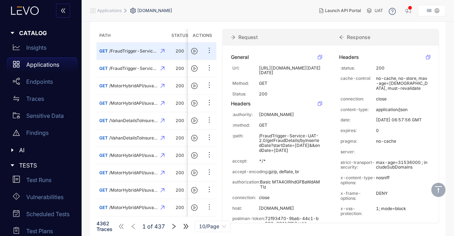
click at [303, 24] on div "Path Status User Timestamp Actions GET /FraudTrigger-Service-......Details/byIn…" at bounding box center [268, 127] width 343 height 209
click at [438, 29] on div "Response" at bounding box center [385, 37] width 109 height 17
click at [39, 131] on p "Findings" at bounding box center [37, 133] width 22 height 6
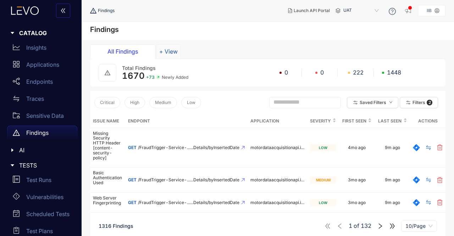
click at [169, 49] on button "+ View" at bounding box center [168, 51] width 25 height 14
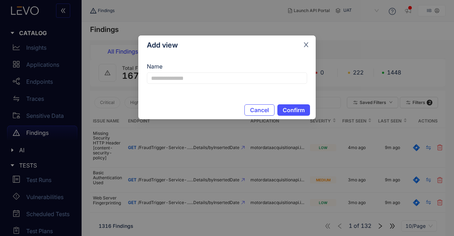
click at [305, 39] on span "Close" at bounding box center [306, 44] width 19 height 19
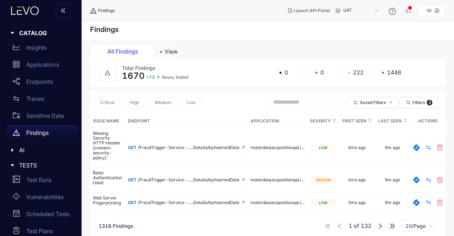
click at [137, 72] on span "1670" at bounding box center [133, 76] width 23 height 10
click at [43, 96] on p "Traces" at bounding box center [35, 98] width 18 height 6
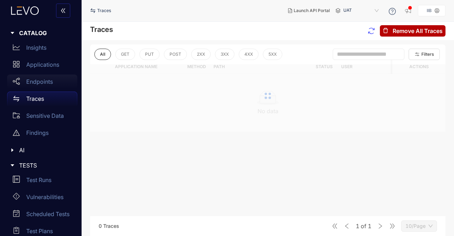
click at [39, 78] on div "Endpoints" at bounding box center [42, 82] width 70 height 14
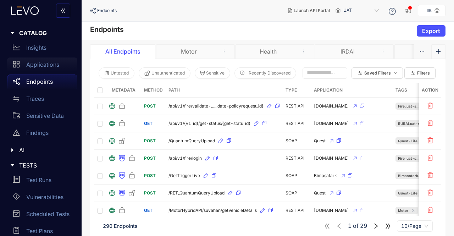
click at [43, 66] on p "Applications" at bounding box center [42, 64] width 33 height 6
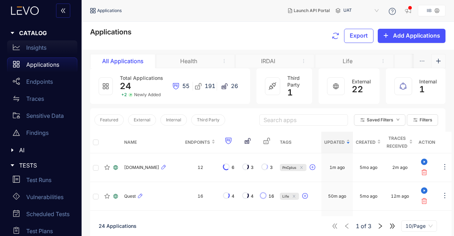
click at [35, 51] on div "Insights" at bounding box center [42, 47] width 70 height 14
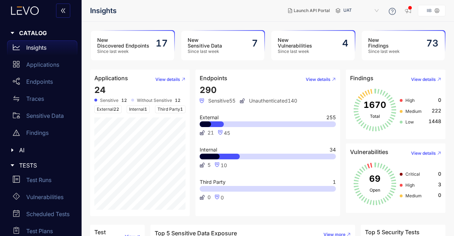
click at [275, 79] on div "Applications View details 24 Sensitive 12 Without Sensitive 12 External 22 Inte…" at bounding box center [267, 143] width 361 height 147
click at [412, 185] on span "High" at bounding box center [410, 184] width 9 height 5
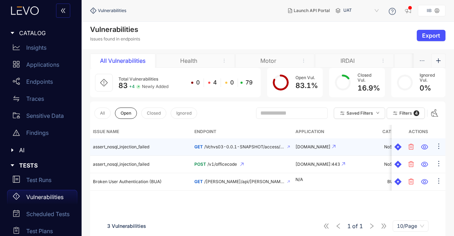
click at [138, 143] on td "assert_nosql_injection_failed" at bounding box center [141, 146] width 102 height 17
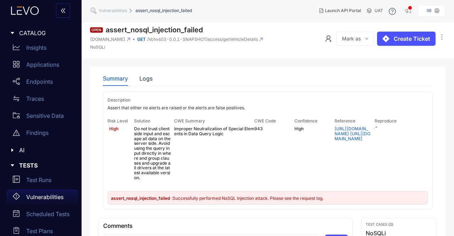
click at [215, 152] on div "CWE Summary Improper Neutralization of Special Elements in Data Query Logic" at bounding box center [214, 150] width 80 height 67
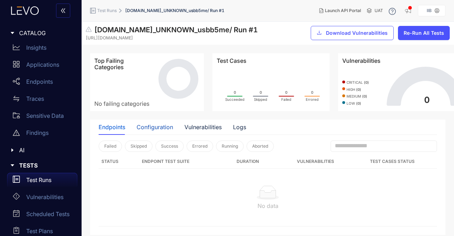
click at [155, 130] on div "Configuration" at bounding box center [155, 127] width 37 height 6
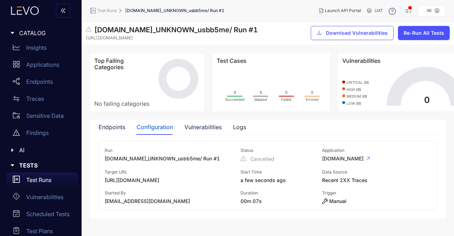
click at [203, 183] on span "[URL][DOMAIN_NAME]" at bounding box center [173, 180] width 136 height 6
click at [115, 130] on div "Endpoints" at bounding box center [112, 127] width 27 height 6
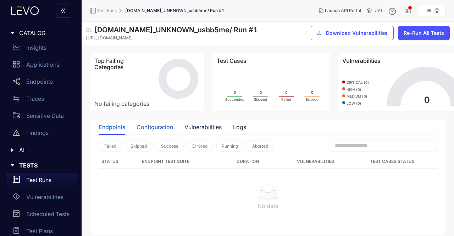
click at [144, 130] on div "Configuration" at bounding box center [155, 127] width 37 height 6
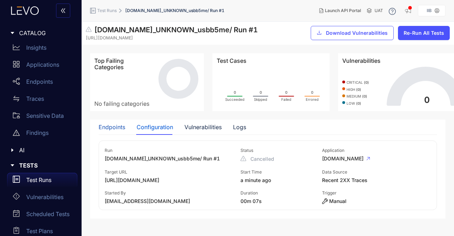
click at [111, 130] on div "Endpoints" at bounding box center [112, 127] width 27 height 6
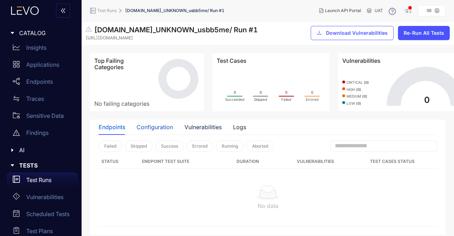
click at [146, 130] on div "Configuration" at bounding box center [155, 127] width 37 height 6
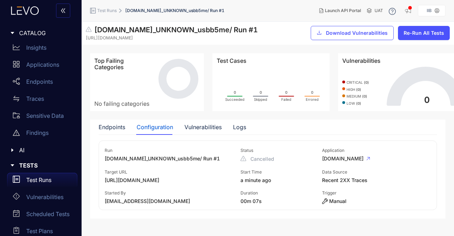
click at [250, 163] on span "Cancelled" at bounding box center [282, 159] width 82 height 7
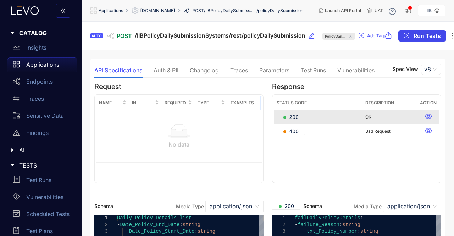
click at [424, 36] on span "Run Tests" at bounding box center [427, 36] width 27 height 6
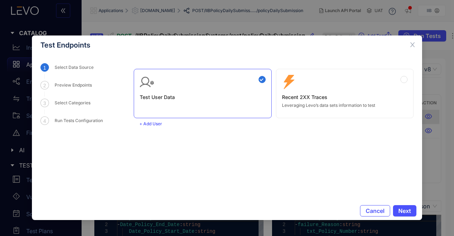
click at [299, 100] on div "Zero Config Recent 2XX Traces Leveraging Levo’s data sets information to test" at bounding box center [345, 91] width 126 height 33
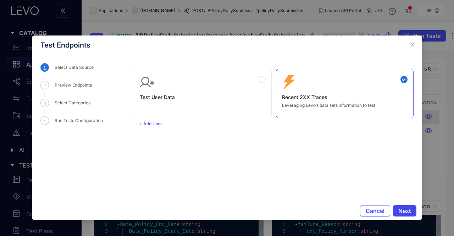
click at [408, 210] on span "Next" at bounding box center [405, 211] width 13 height 6
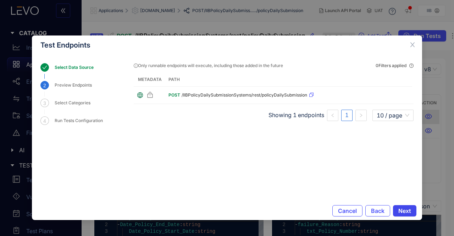
click at [405, 211] on span "Next" at bounding box center [405, 211] width 13 height 6
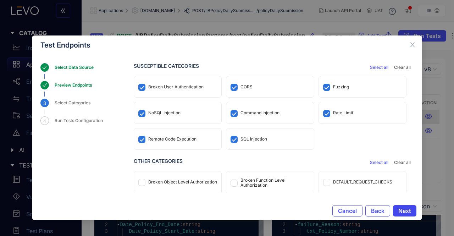
click at [401, 209] on span "Next" at bounding box center [405, 211] width 13 height 6
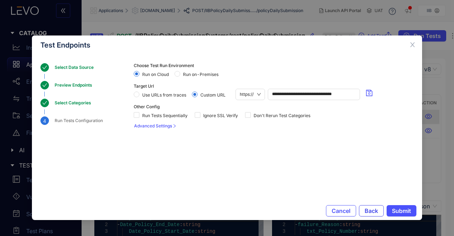
click at [370, 211] on span "Back" at bounding box center [371, 211] width 13 height 6
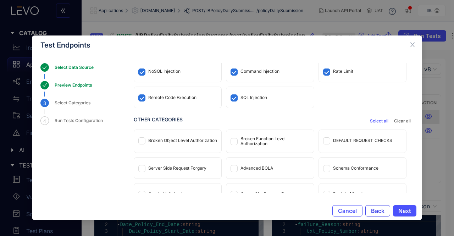
scroll to position [42, 0]
click at [278, 144] on div "Broken Function Level Authorization" at bounding box center [275, 141] width 69 height 10
click at [194, 141] on div "Broken Object Level Authorization" at bounding box center [182, 140] width 69 height 5
click at [274, 172] on div "Advanced BOLA" at bounding box center [269, 167] width 87 height 21
click at [350, 146] on div "DEFAULT_REQUEST_CHECKS" at bounding box center [362, 140] width 87 height 21
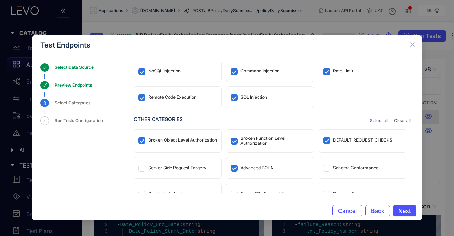
scroll to position [53, 0]
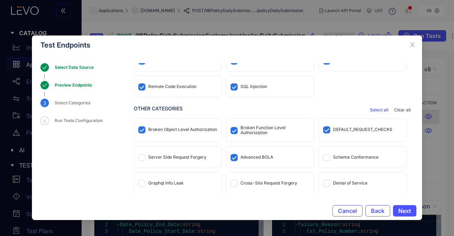
click at [275, 186] on div "Cross-Site Request Forgery" at bounding box center [269, 182] width 87 height 21
click at [403, 212] on span "Next" at bounding box center [405, 211] width 13 height 6
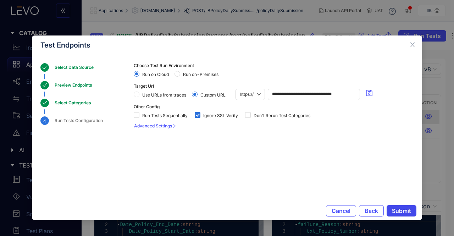
click at [400, 212] on span "Submit" at bounding box center [401, 211] width 19 height 6
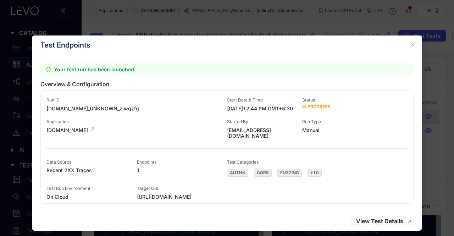
click at [388, 220] on span "View Test Details" at bounding box center [379, 221] width 47 height 6
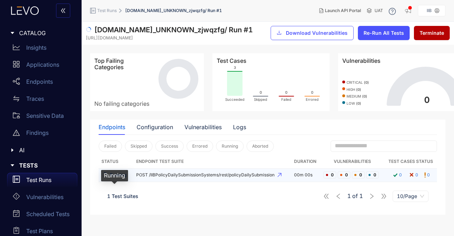
click at [114, 177] on span "Running" at bounding box center [118, 174] width 16 height 5
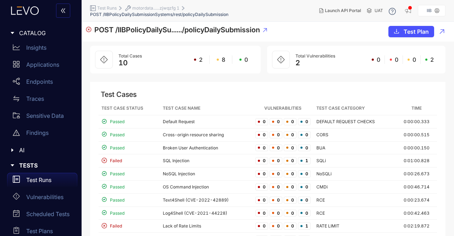
click at [242, 83] on div "Test Cases Test Case Status Test Case Name Vulnerabilities Test Case Category T…" at bounding box center [268, 168] width 356 height 172
click at [299, 64] on span "2" at bounding box center [298, 63] width 5 height 9
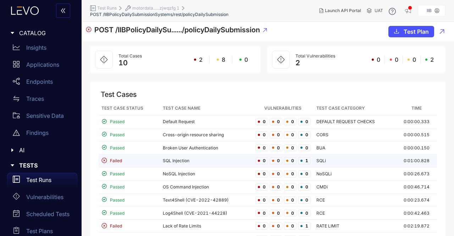
click at [112, 160] on span "Failed" at bounding box center [116, 160] width 12 height 5
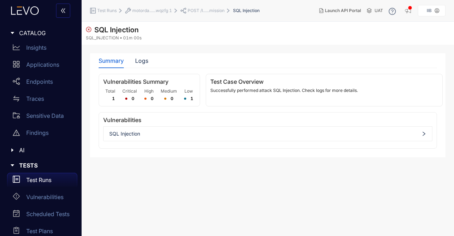
click at [137, 129] on div "SQL Injection" at bounding box center [268, 133] width 329 height 11
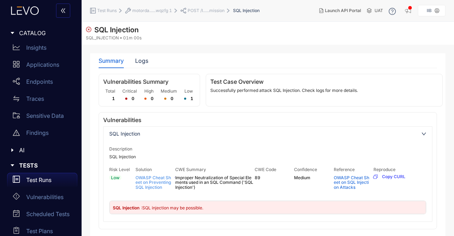
click at [143, 183] on link "OWASP Cheat Sheet on Preventing SQL Injection" at bounding box center [153, 182] width 35 height 15
